Goal: Information Seeking & Learning: Learn about a topic

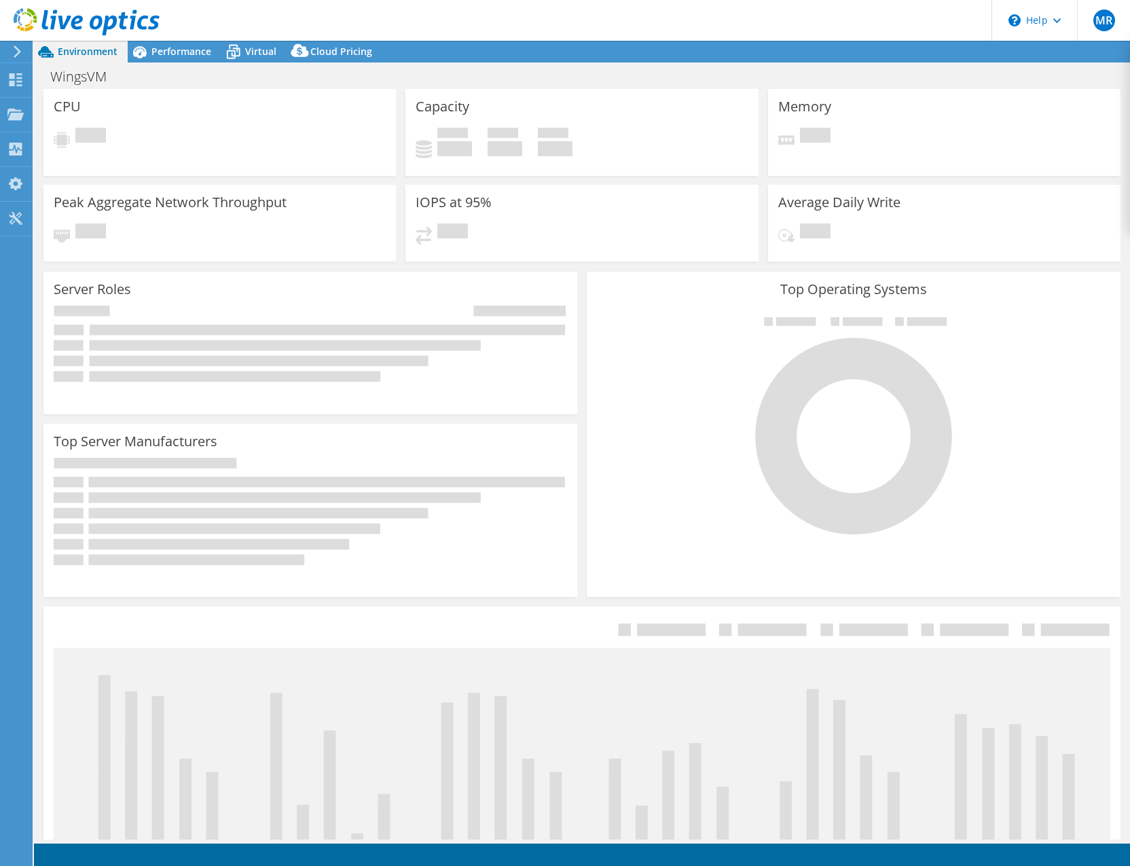
select select "USD"
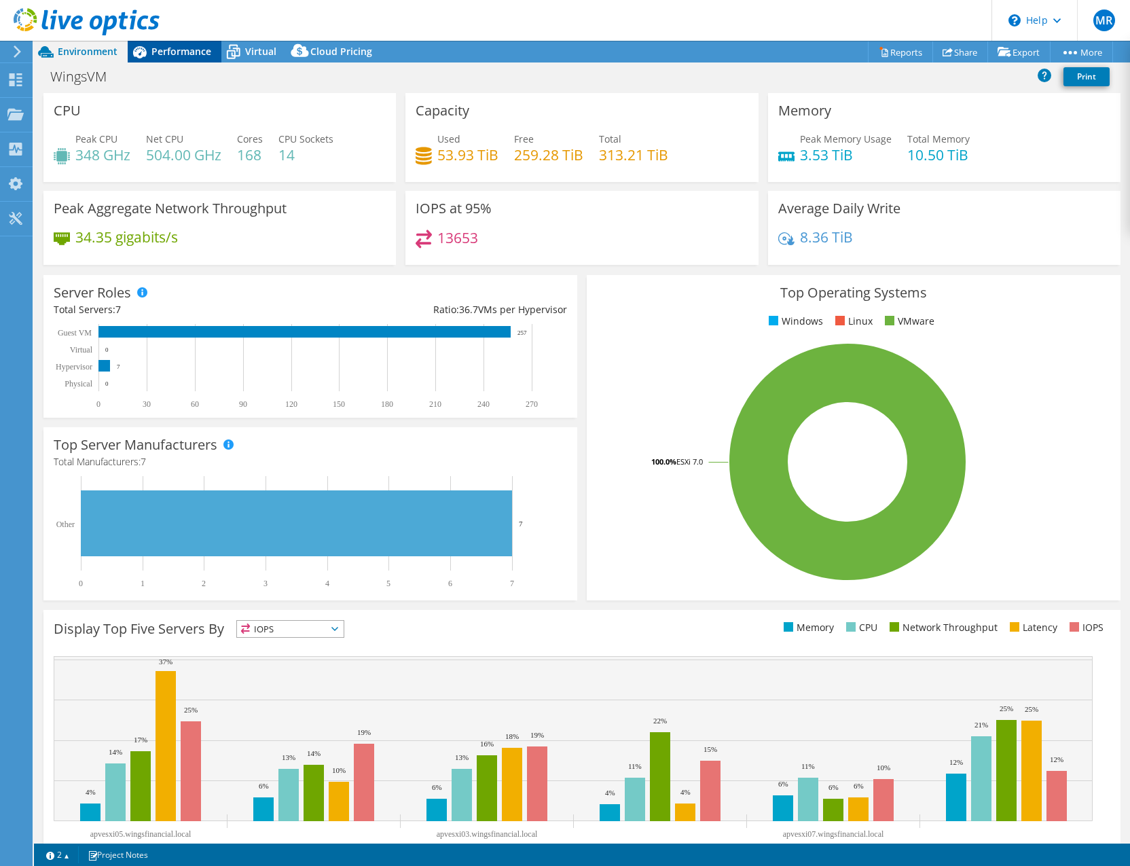
click at [197, 52] on span "Performance" at bounding box center [181, 51] width 60 height 13
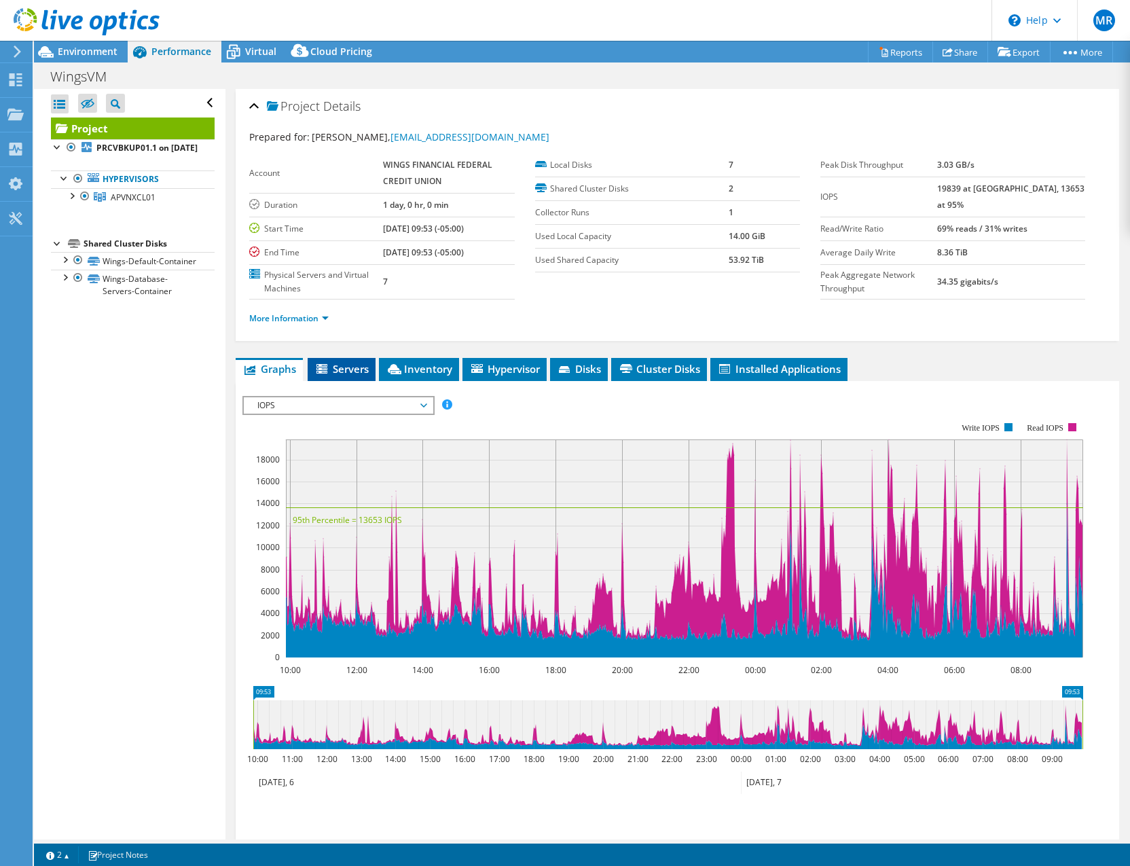
click at [344, 370] on span "Servers" at bounding box center [341, 369] width 54 height 14
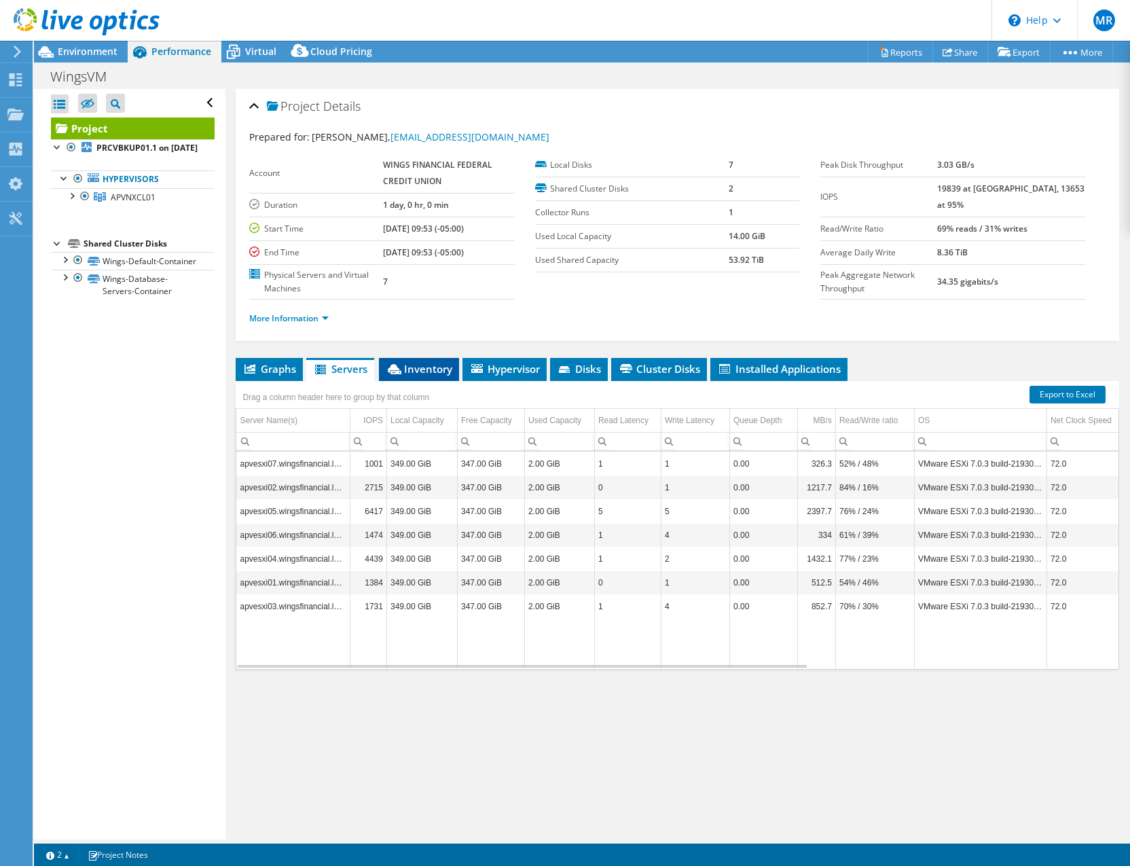
click at [421, 368] on span "Inventory" at bounding box center [419, 369] width 67 height 14
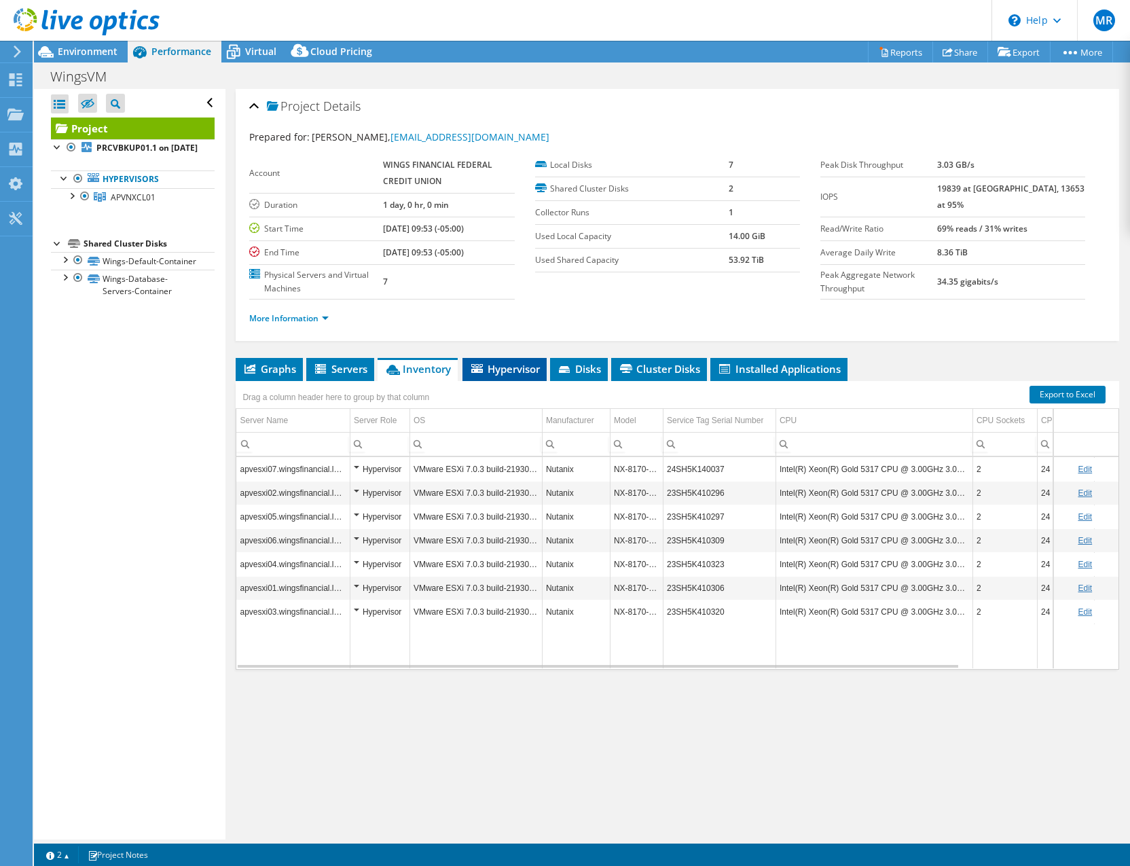
click at [508, 368] on span "Hypervisor" at bounding box center [504, 369] width 71 height 14
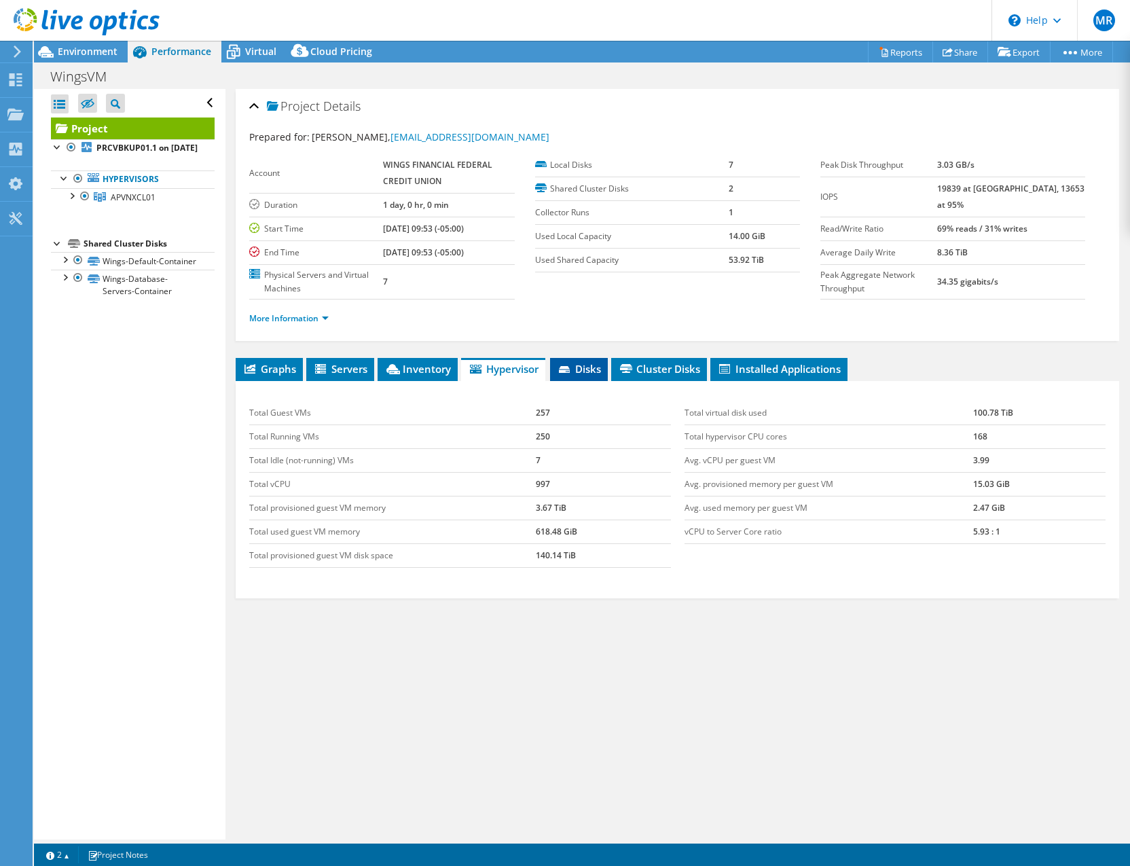
click at [591, 363] on span "Disks" at bounding box center [579, 369] width 44 height 14
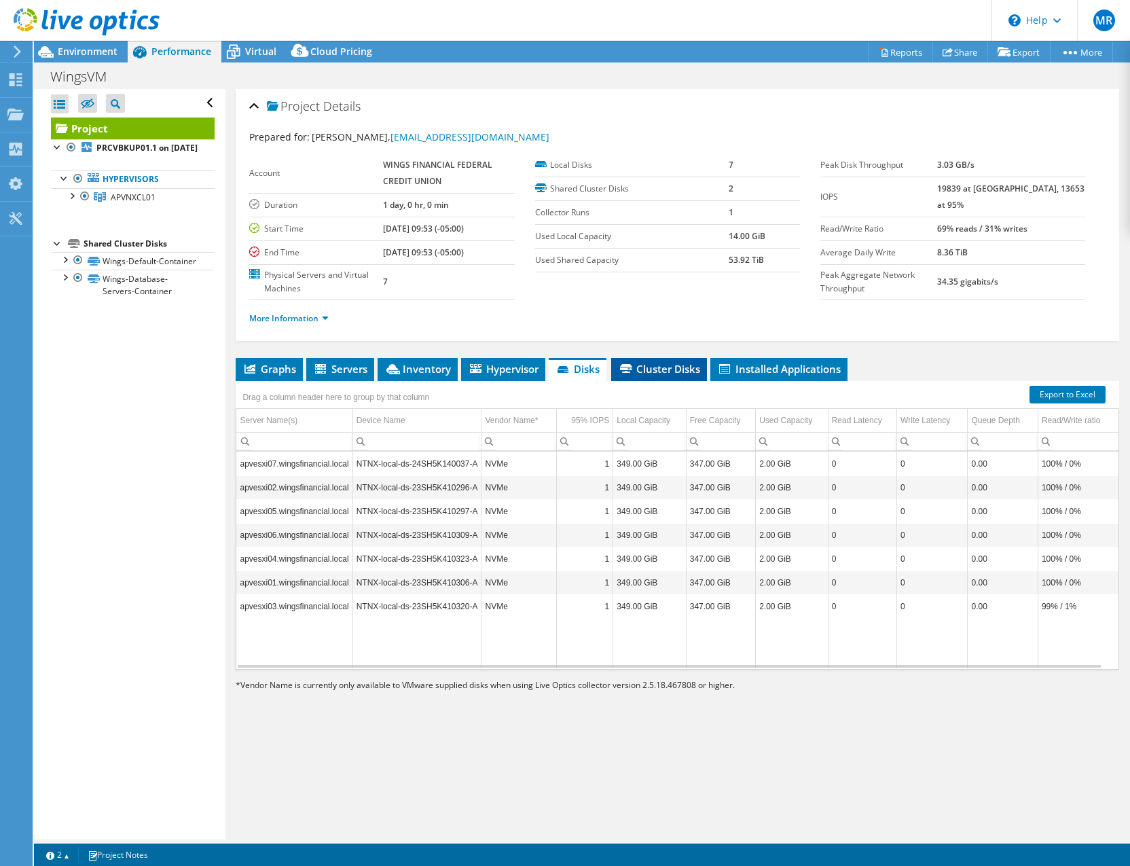
click at [660, 361] on li "Cluster Disks" at bounding box center [659, 369] width 96 height 23
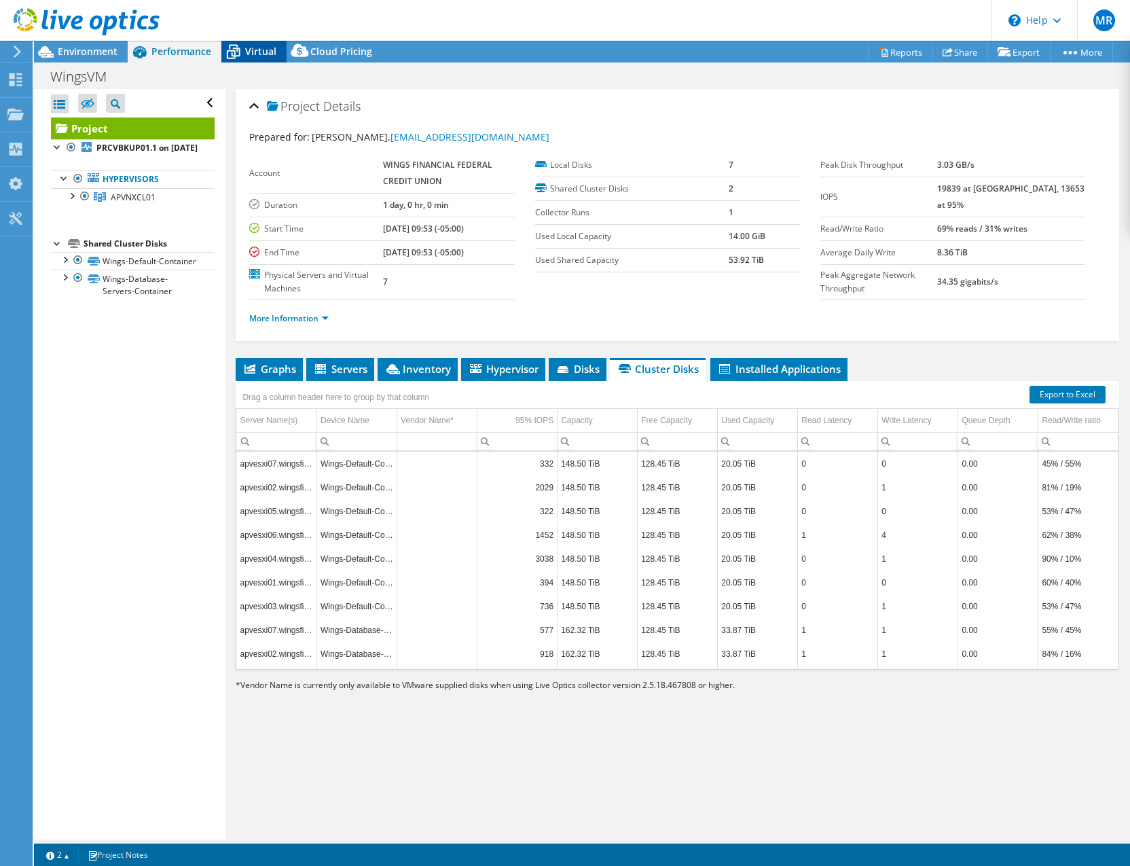
click at [259, 48] on span "Virtual" at bounding box center [260, 51] width 31 height 13
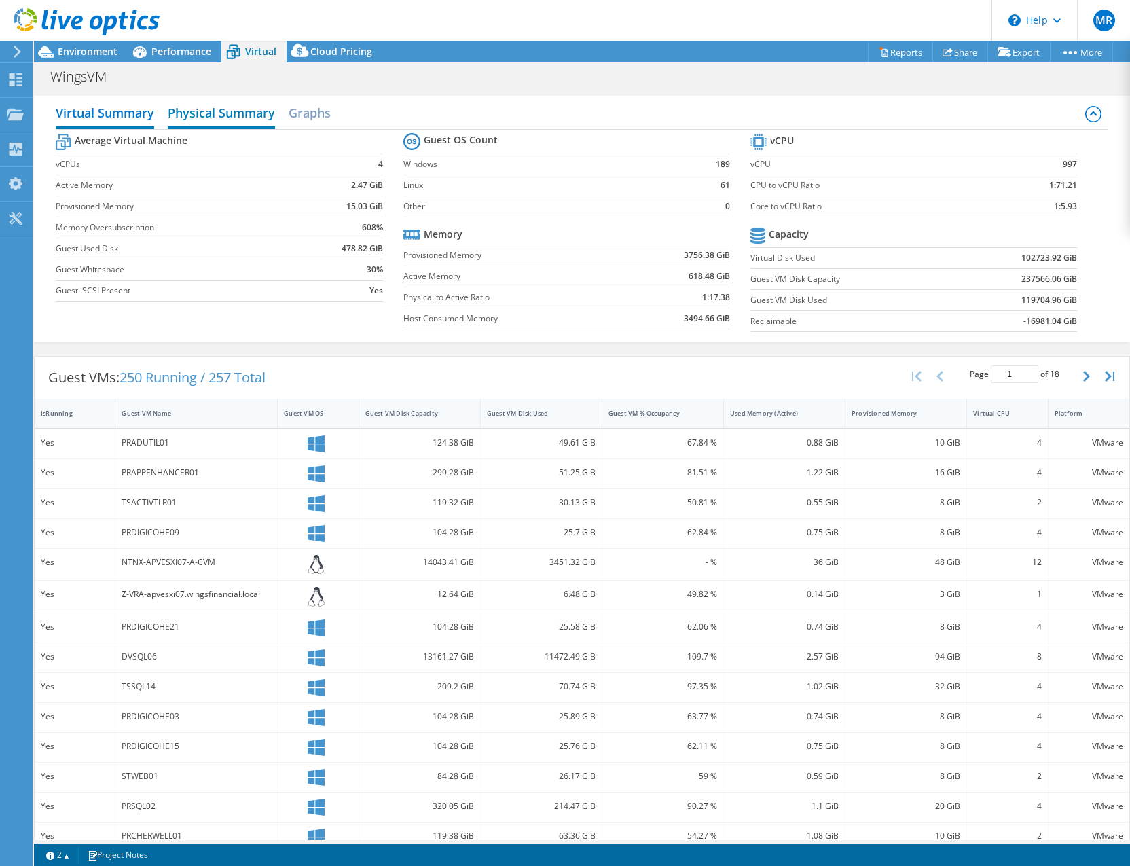
click at [219, 119] on h2 "Physical Summary" at bounding box center [221, 114] width 107 height 30
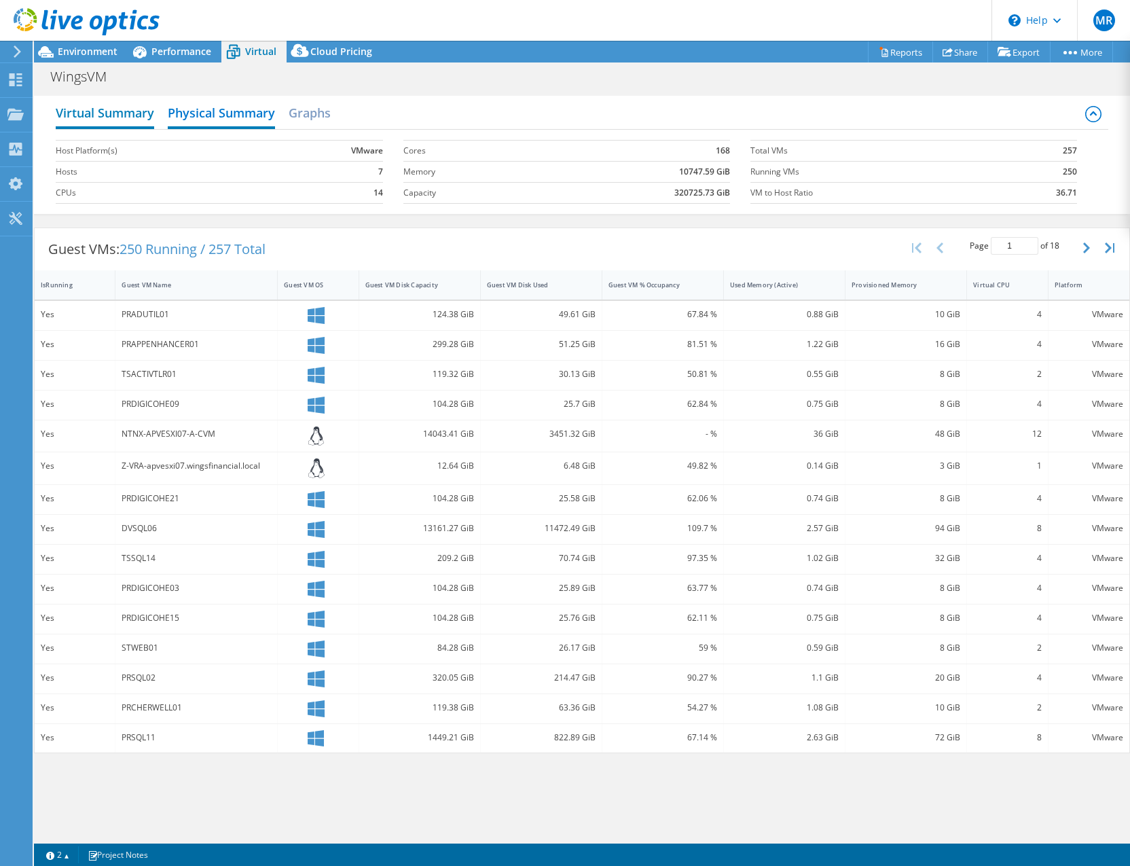
click at [131, 118] on h2 "Virtual Summary" at bounding box center [105, 114] width 98 height 30
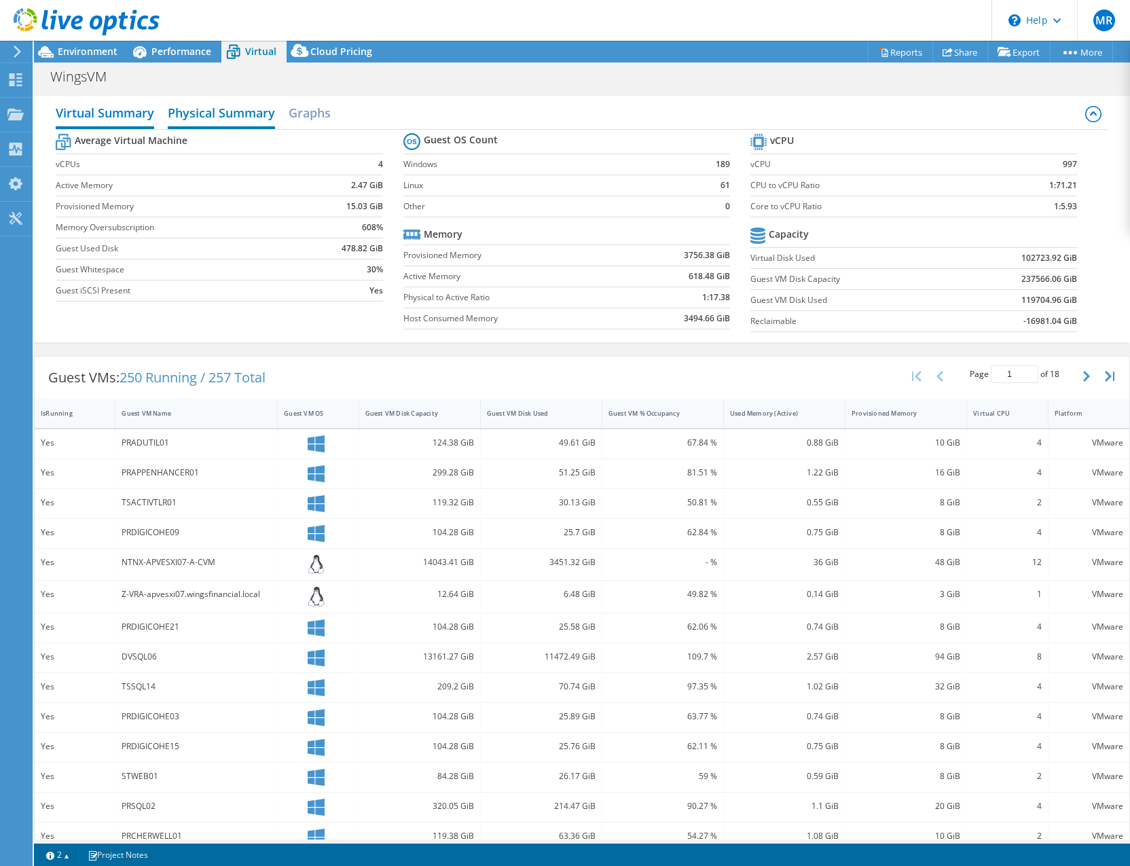
click at [245, 115] on h2 "Physical Summary" at bounding box center [221, 114] width 107 height 30
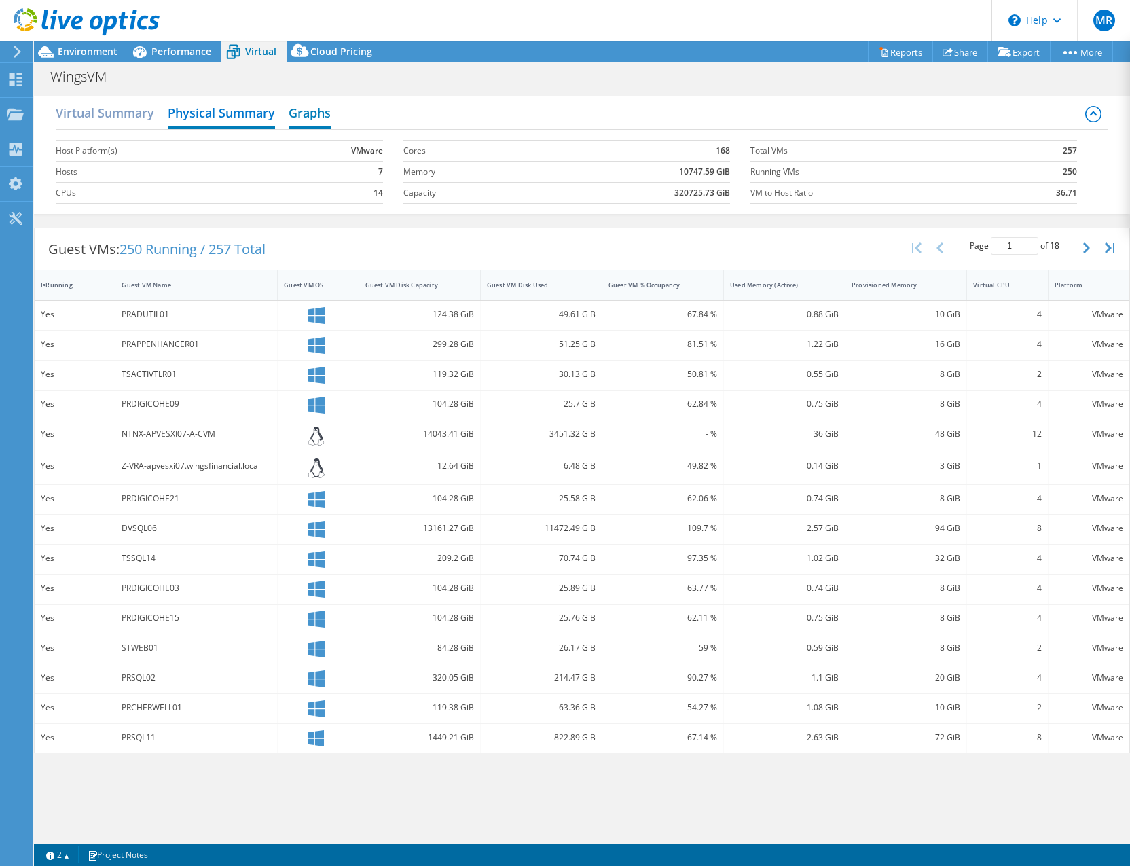
click at [302, 109] on h2 "Graphs" at bounding box center [310, 114] width 42 height 30
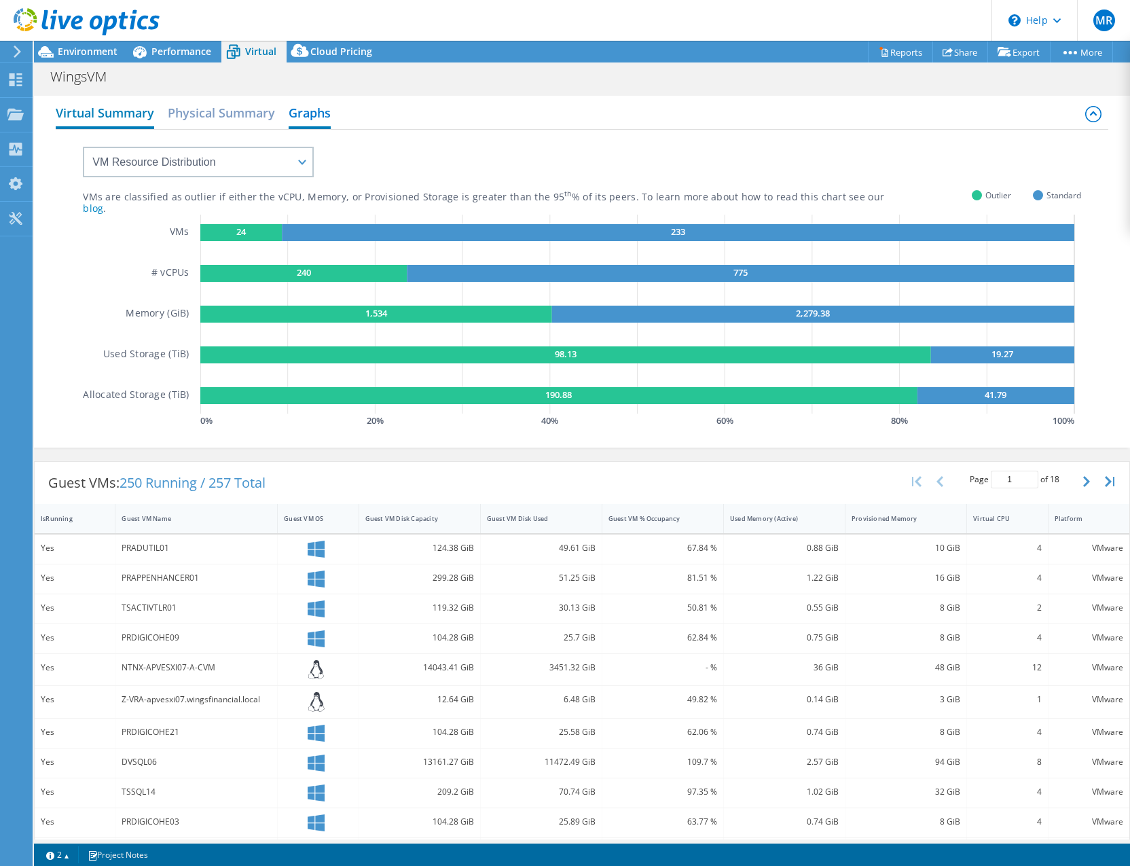
click at [120, 123] on h2 "Virtual Summary" at bounding box center [105, 114] width 98 height 30
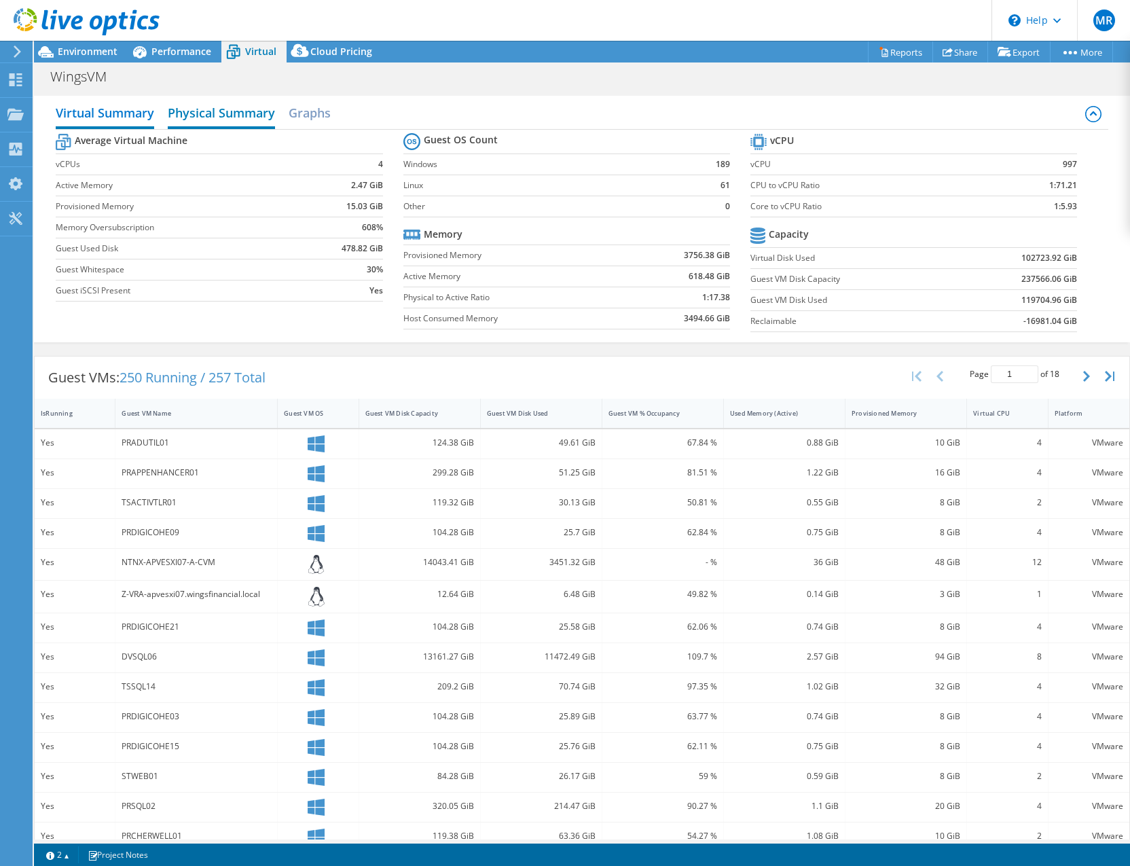
click at [207, 117] on h2 "Physical Summary" at bounding box center [221, 114] width 107 height 30
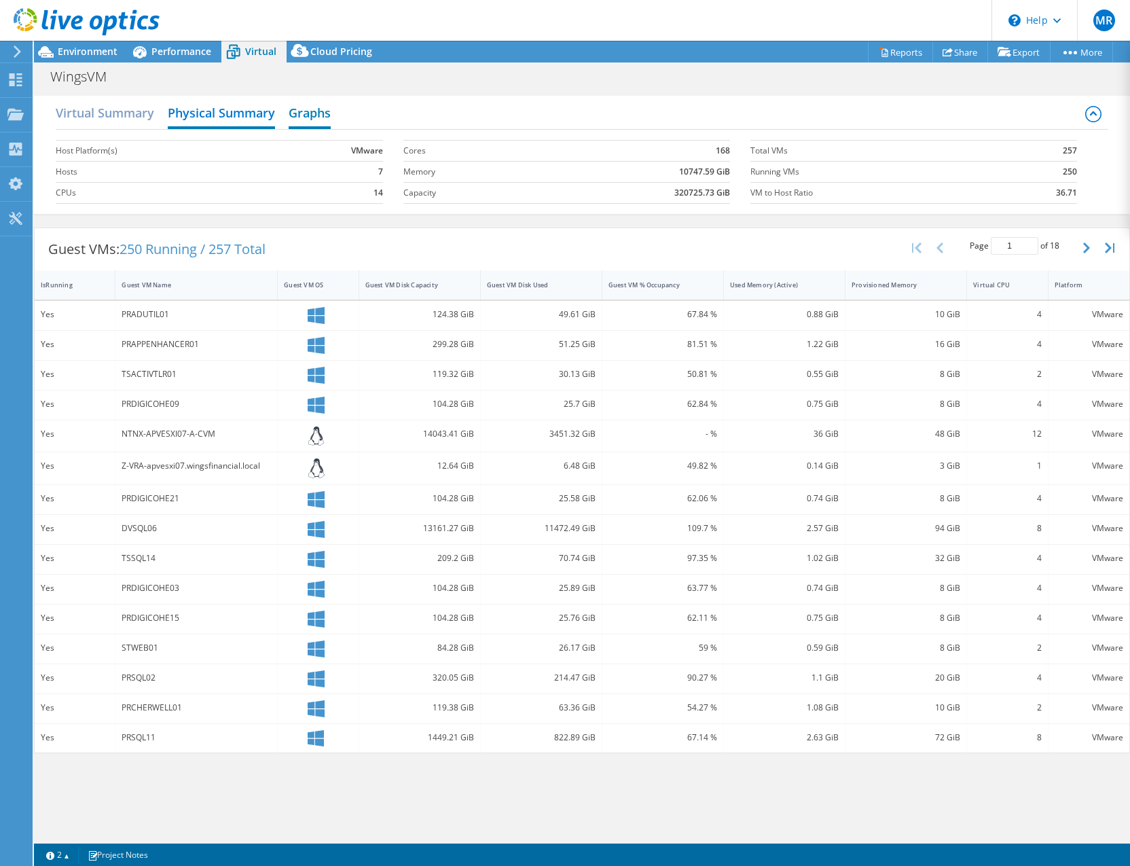
click at [298, 111] on h2 "Graphs" at bounding box center [310, 114] width 42 height 30
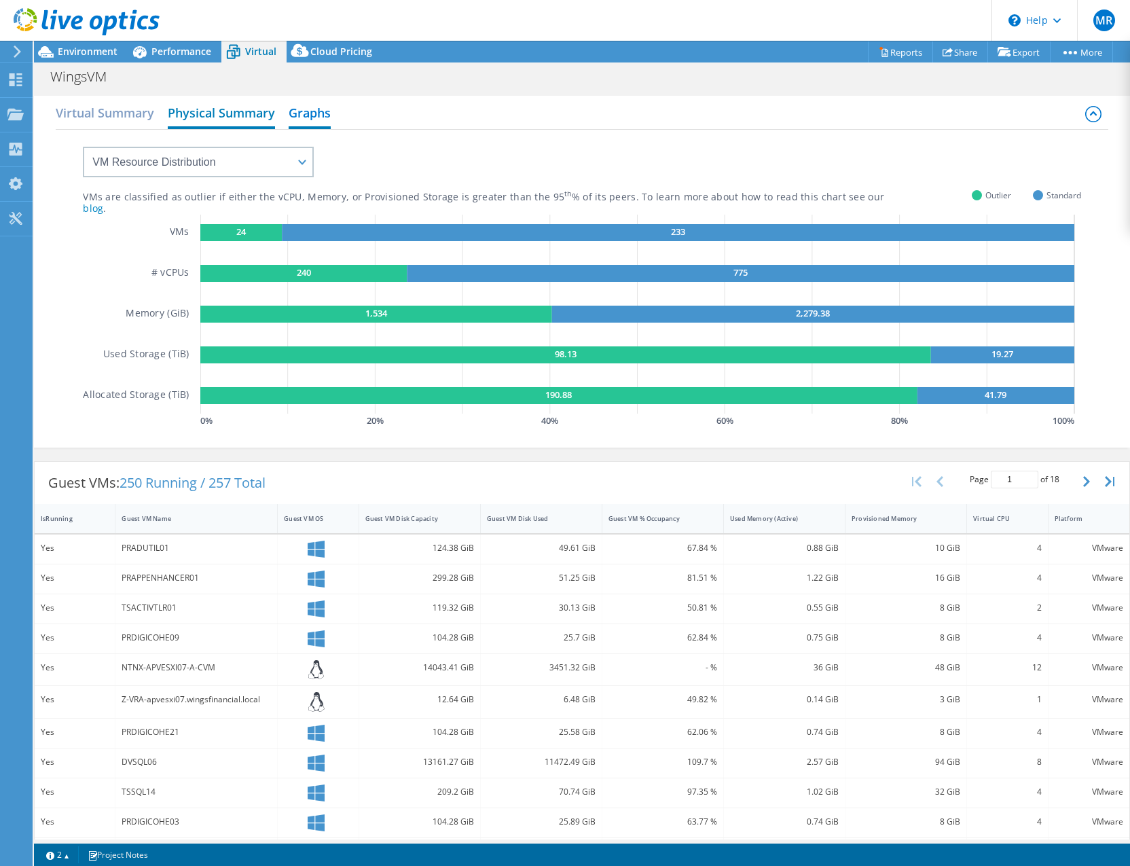
click at [264, 124] on h2 "Physical Summary" at bounding box center [221, 114] width 107 height 30
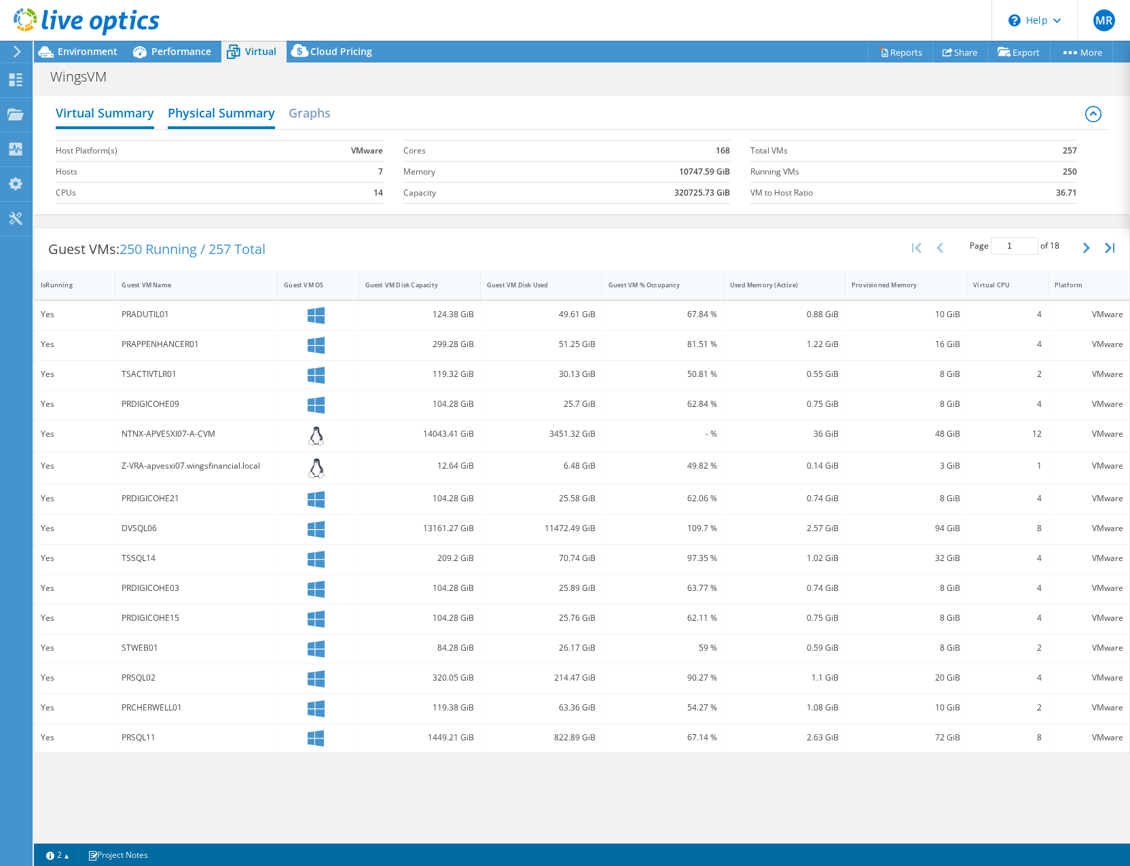
click at [144, 122] on h2 "Virtual Summary" at bounding box center [105, 114] width 98 height 30
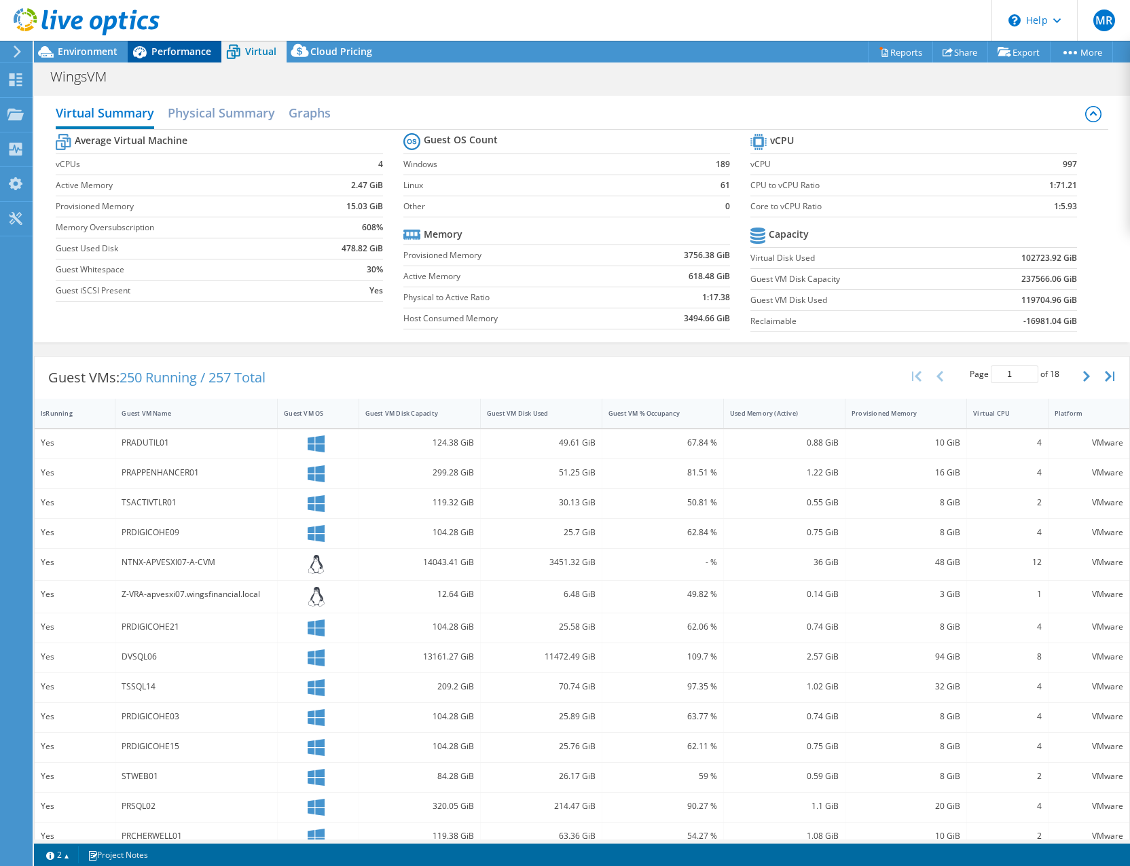
click at [171, 58] on div "Performance" at bounding box center [175, 52] width 94 height 22
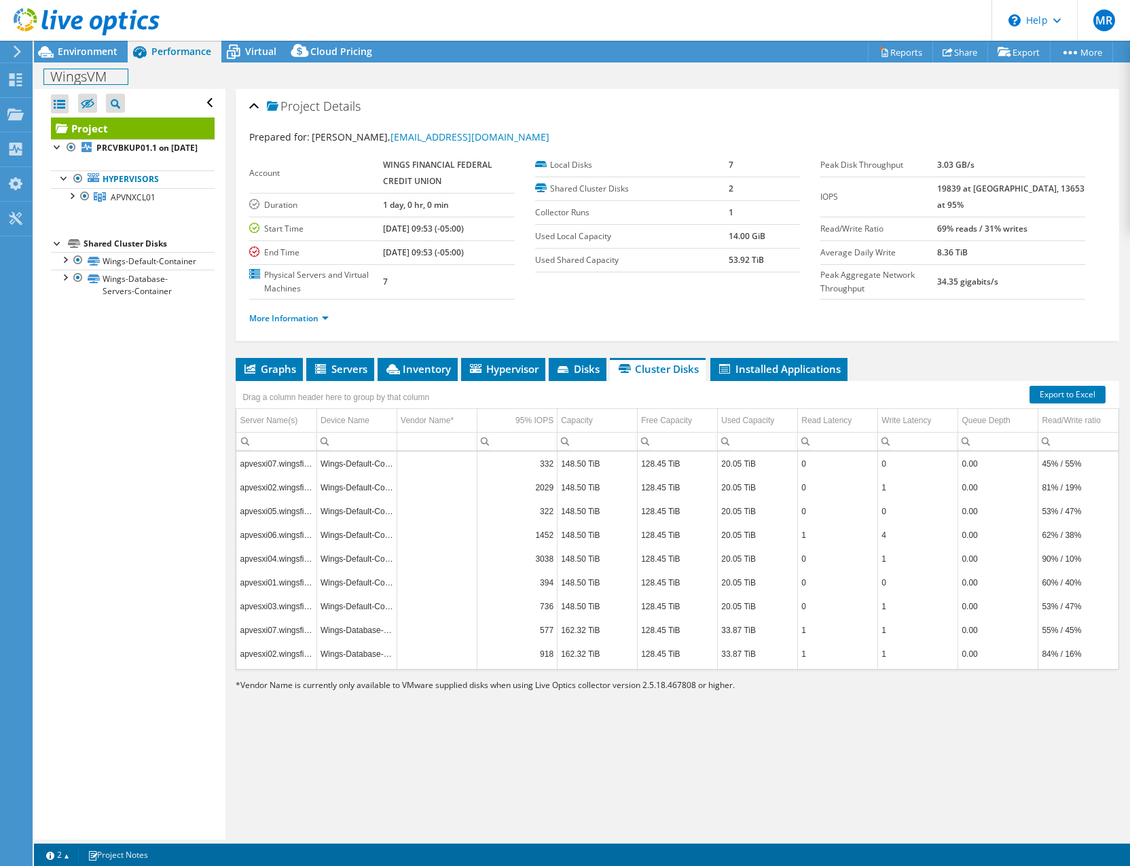
click at [84, 62] on div "WingsVM Print" at bounding box center [582, 75] width 1096 height 26
click at [87, 54] on span "Environment" at bounding box center [88, 51] width 60 height 13
